Goal: Information Seeking & Learning: Learn about a topic

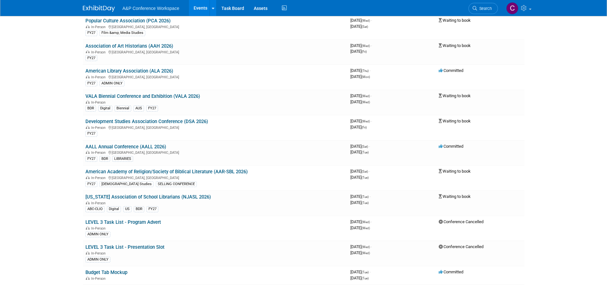
scroll to position [2872, 0]
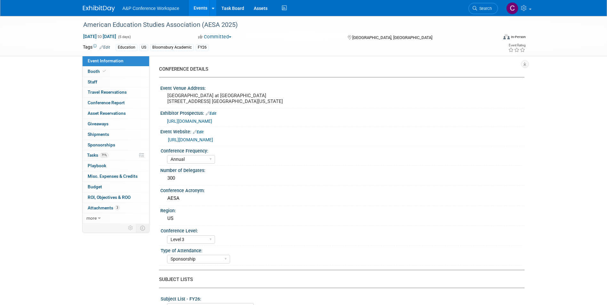
select select "Annual"
select select "Level 3"
select select "Sponsorship"
select select "Education"
select select "Bloomsbury Academic"
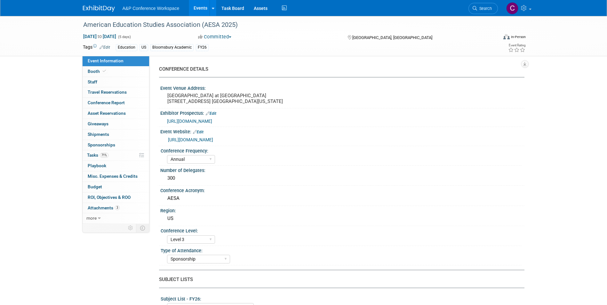
select select "[PERSON_NAME]"
select select "Brand/Subject Presence​"
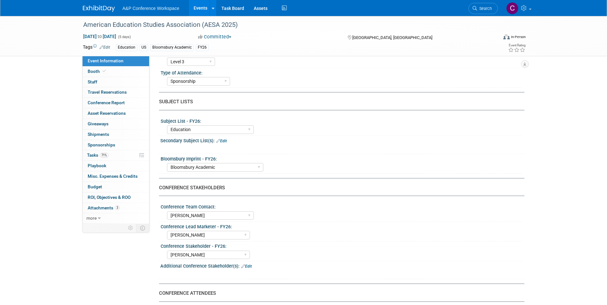
scroll to position [160, 0]
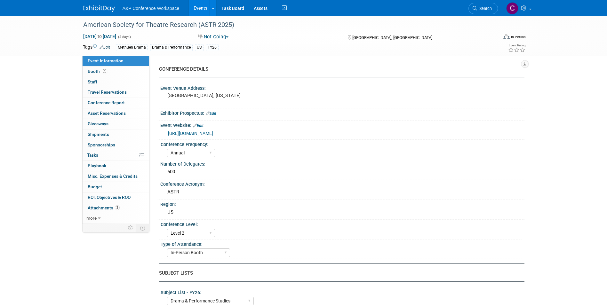
select select "Annual"
select select "Level 2"
select select "In-Person Booth"
select select "Drama & Performance Studies"
select select "Methuen Drama"
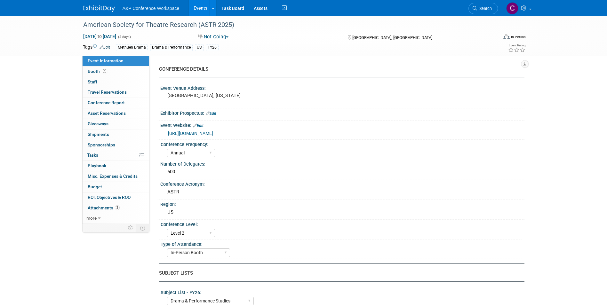
select select "[PERSON_NAME]"
select select "Networking/Commissioning"
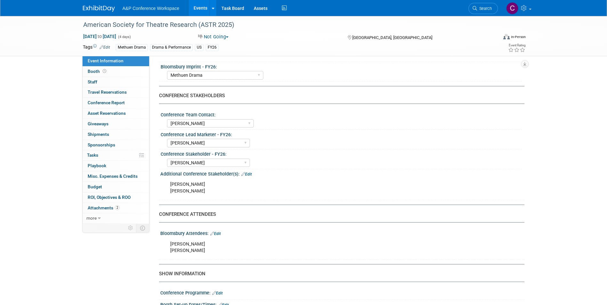
scroll to position [352, 0]
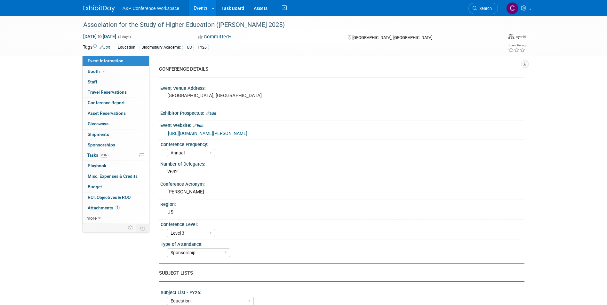
select select "Annual"
select select "Level 3"
select select "Sponsorship"
select select "Education"
select select "Bloomsbury Academic"
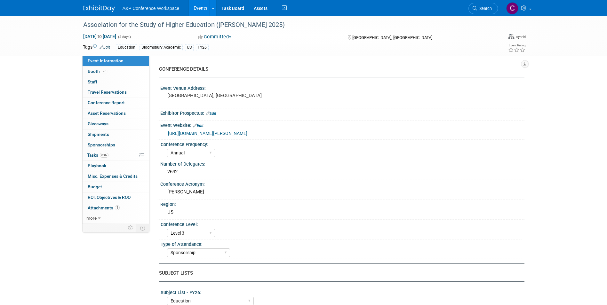
select select "[PERSON_NAME]"
select select "Brand/Subject Presence​"
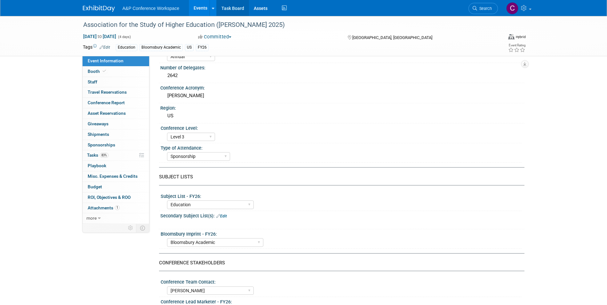
scroll to position [96, 0]
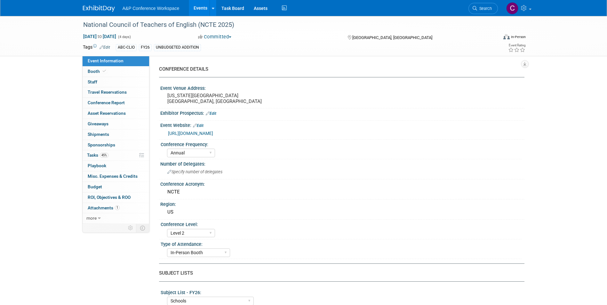
select select "Annual"
select select "Level 2"
select select "In-Person Booth"
select select "Schools"
select select "Bloomsbury Digital Resources"
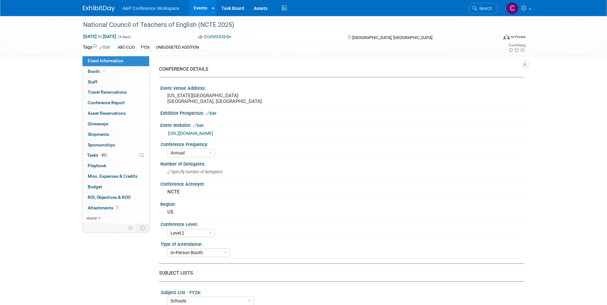
select select "[PERSON_NAME]"
select select "Brand/Subject Presence​"
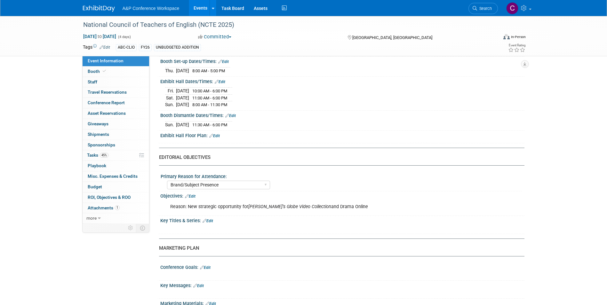
scroll to position [512, 0]
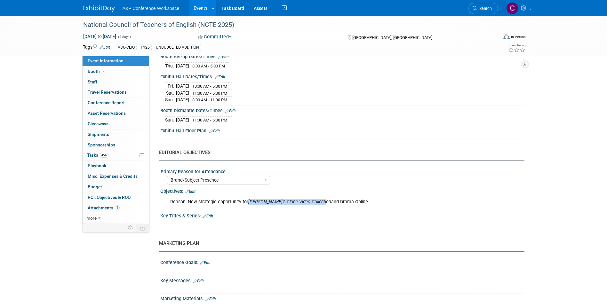
drag, startPoint x: 322, startPoint y: 201, endPoint x: 249, endPoint y: 200, distance: 72.6
click at [249, 200] on icon "Shakespeare’s Globe Video Collection" at bounding box center [289, 201] width 83 height 5
copy icon "Shakespeare’s Globe Video Collection"
click at [366, 203] on div "Reason: New strategic opportunity for Shakespeare’s Globe Video Collection and …" at bounding box center [310, 202] width 288 height 13
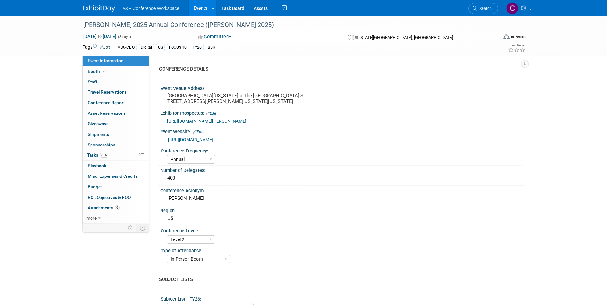
select select "Annual"
select select "Level 2"
select select "In-Person Booth"
select select "Library & Information Science"
select select "Bloomsbury Libraries Unlimited"
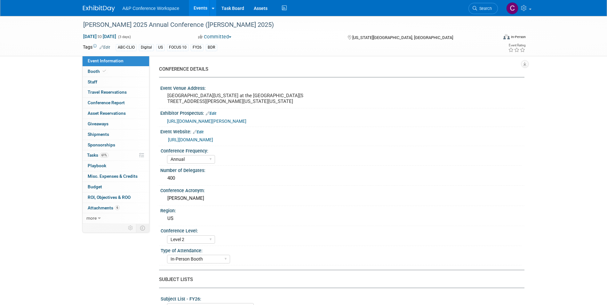
select select "[PERSON_NAME]"
select select "Brand/Subject Presence​"
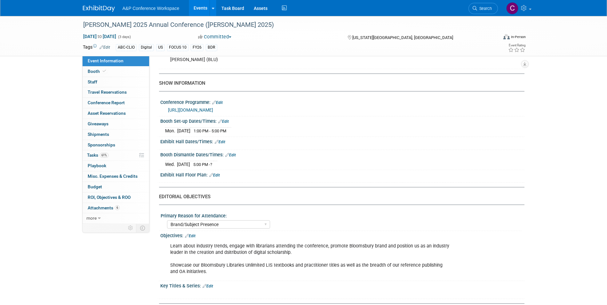
scroll to position [416, 0]
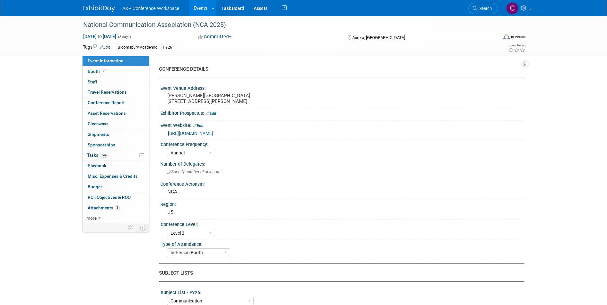
select select "Annual"
select select "Level 2"
select select "In-Person Booth"
select select "Communication"
select select "Bloomsbury Academic"
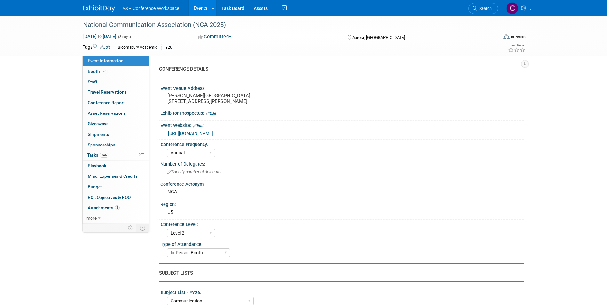
select select "[PERSON_NAME]"
select select "Networking/Commissioning"
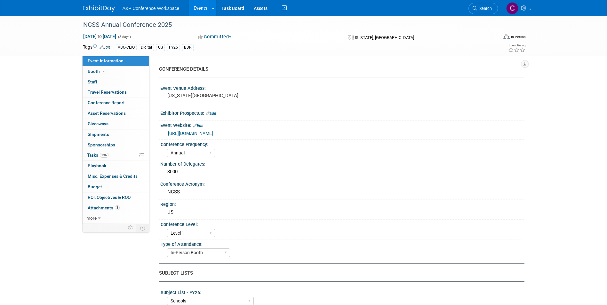
select select "Annual"
select select "Level 1"
select select "In-Person Booth"
select select "Schools"
select select "Bloomsbury Digital Resources"
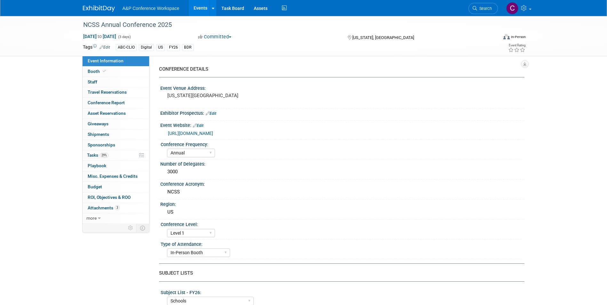
select select "[PERSON_NAME]"
